Goal: Find specific page/section: Find specific page/section

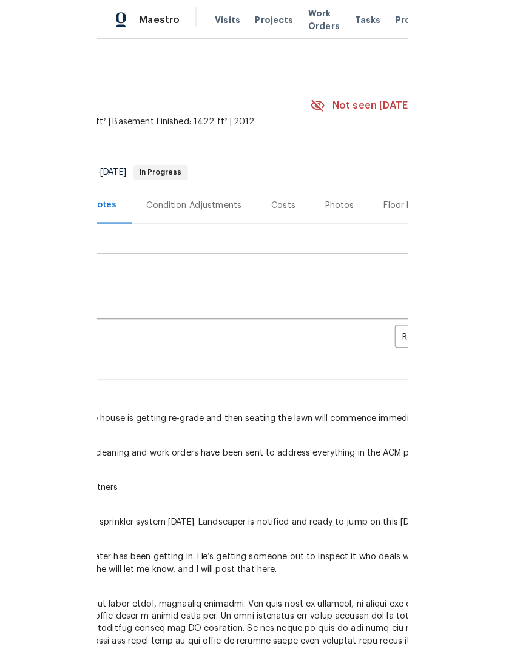
scroll to position [0, 180]
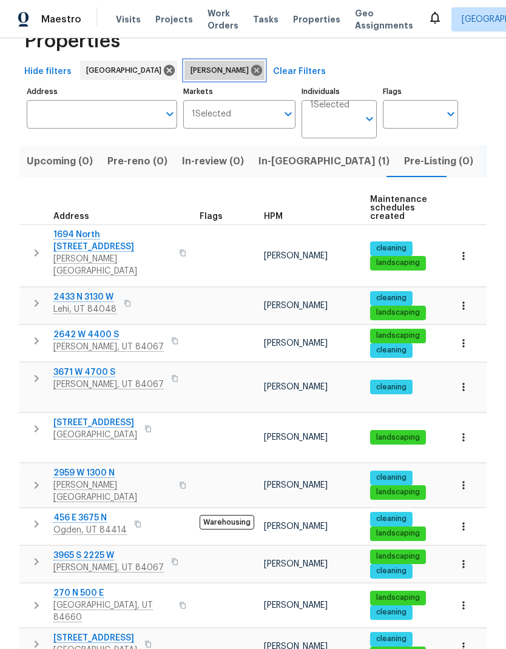
click at [251, 70] on icon at bounding box center [256, 70] width 11 height 11
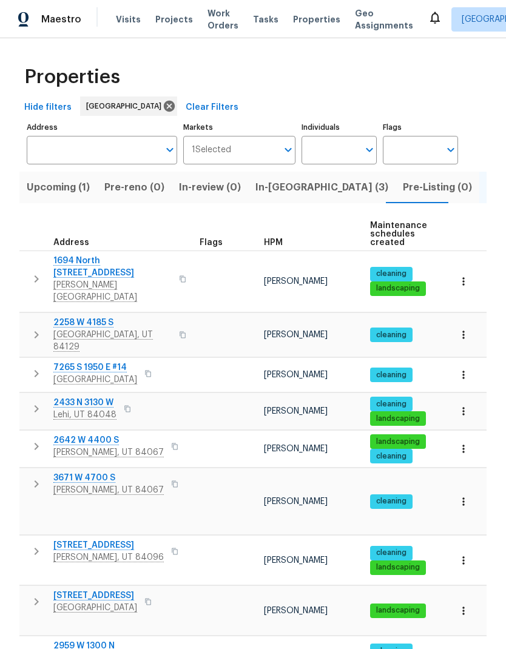
click at [68, 187] on span "Upcoming (1)" at bounding box center [58, 187] width 63 height 17
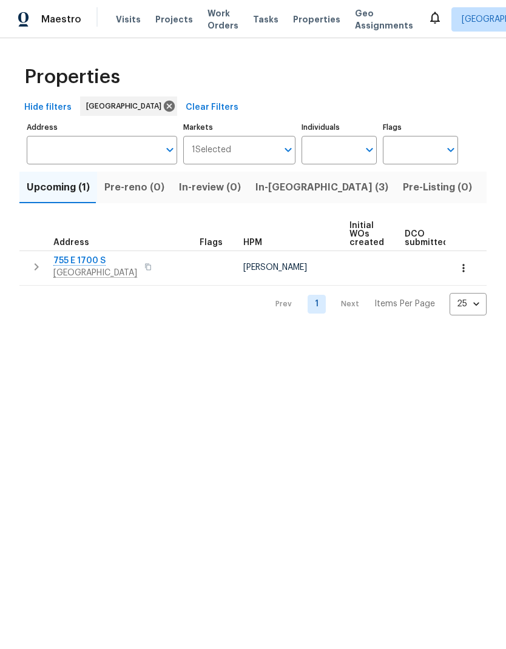
click at [342, 157] on input "Individuals" at bounding box center [330, 150] width 57 height 29
type input "scott"
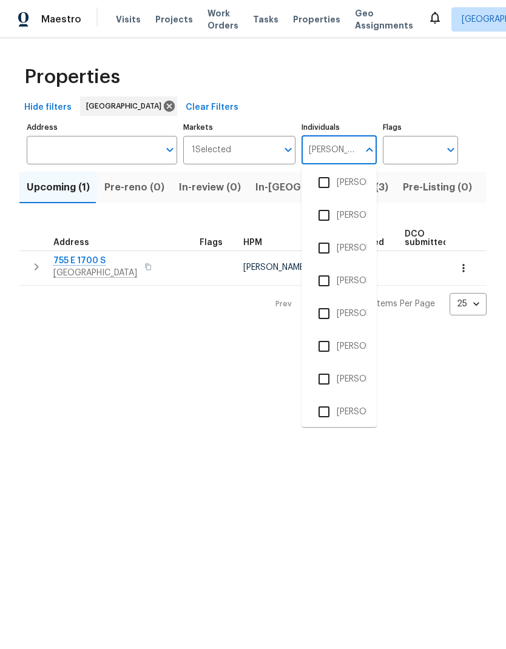
scroll to position [109, 0]
click at [333, 348] on input "checkbox" at bounding box center [323, 342] width 25 height 25
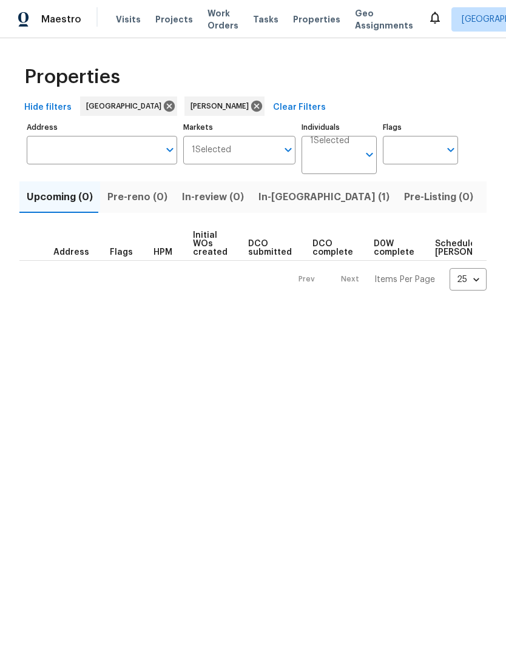
click at [487, 60] on div "Properties Hide filters Salt Lake City Scott Beirdneau Clear Filters Address Ad…" at bounding box center [253, 174] width 506 height 272
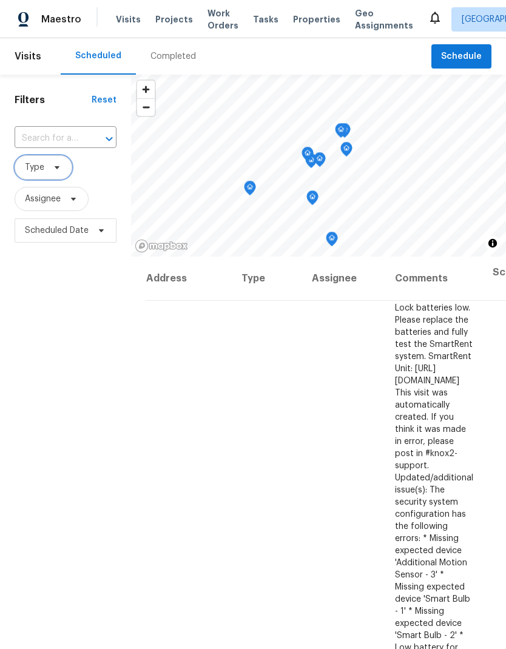
click at [51, 172] on span at bounding box center [55, 168] width 13 height 10
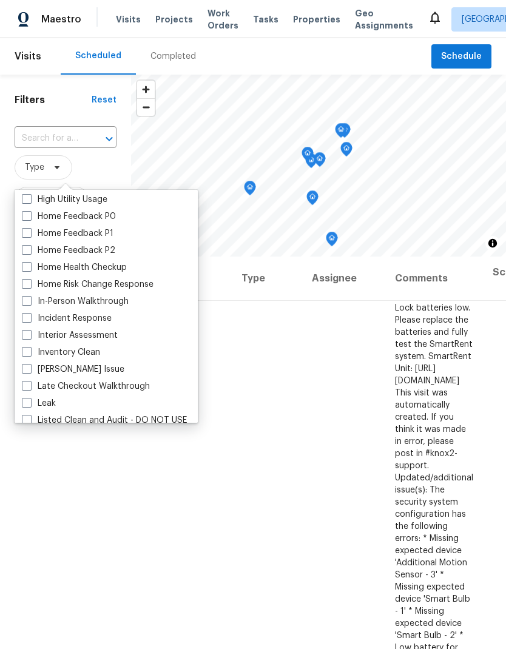
scroll to position [378, 0]
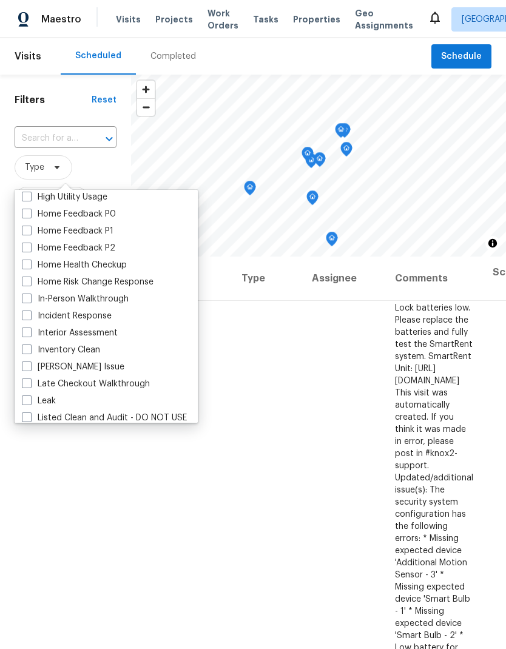
click at [28, 295] on span at bounding box center [27, 299] width 10 height 10
click at [28, 295] on input "In-Person Walkthrough" at bounding box center [26, 297] width 8 height 8
checkbox input "true"
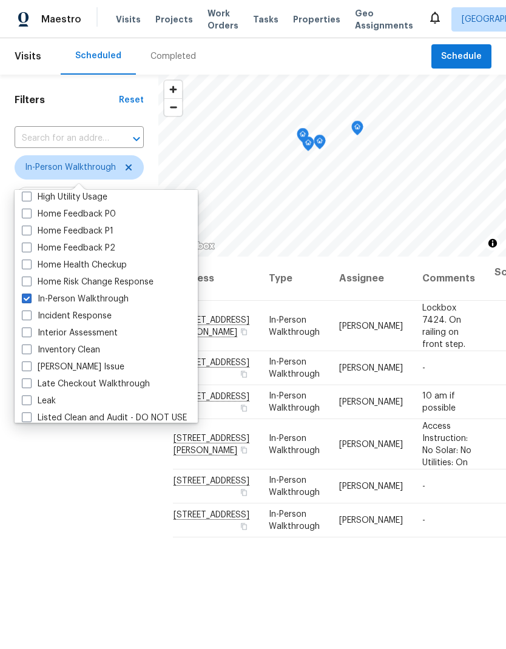
click at [64, 591] on div "Filters Reset ​ In-Person Walkthrough Assignee Scheduled Date" at bounding box center [79, 426] width 158 height 702
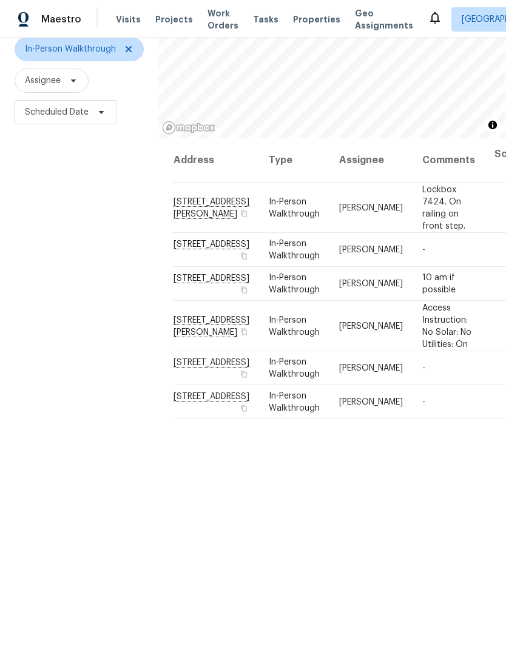
scroll to position [117, 0]
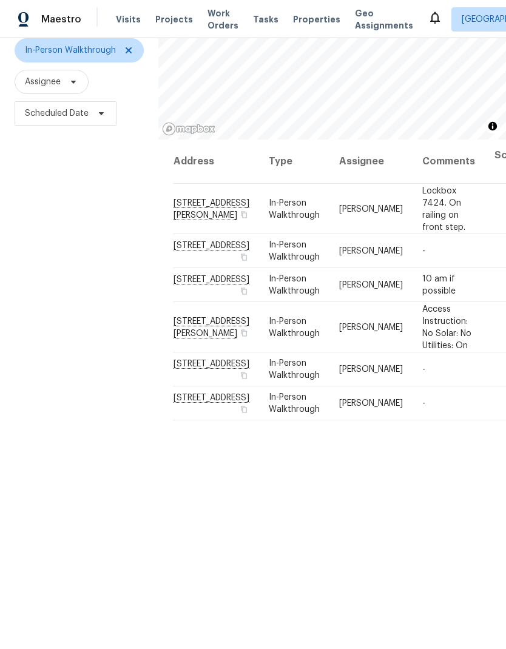
click at [31, 600] on div "Filters Reset ​ In-Person Walkthrough Assignee Scheduled Date" at bounding box center [79, 309] width 158 height 702
